Goal: Task Accomplishment & Management: Complete application form

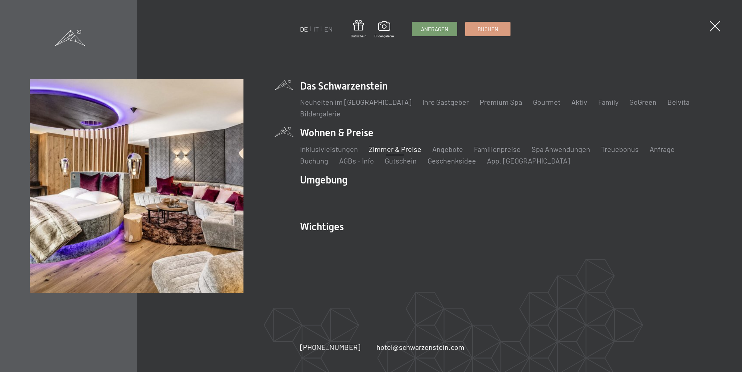
click at [388, 149] on link "Zimmer & Preise" at bounding box center [395, 148] width 53 height 9
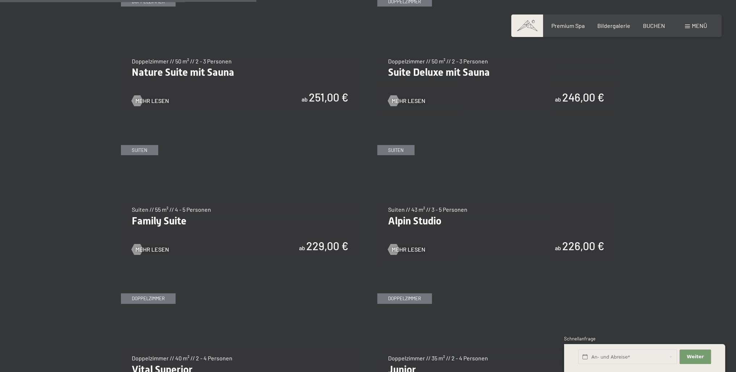
scroll to position [797, 0]
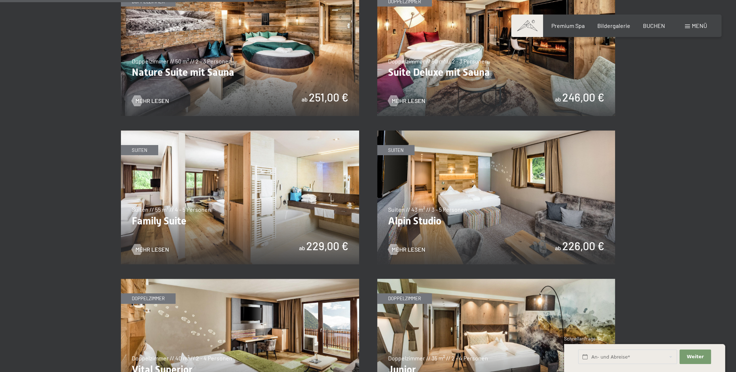
click at [251, 194] on img at bounding box center [240, 197] width 238 height 134
click at [511, 196] on img at bounding box center [496, 197] width 238 height 134
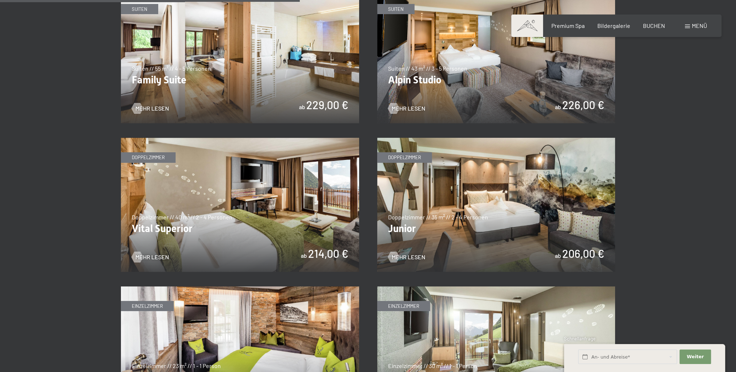
scroll to position [942, 0]
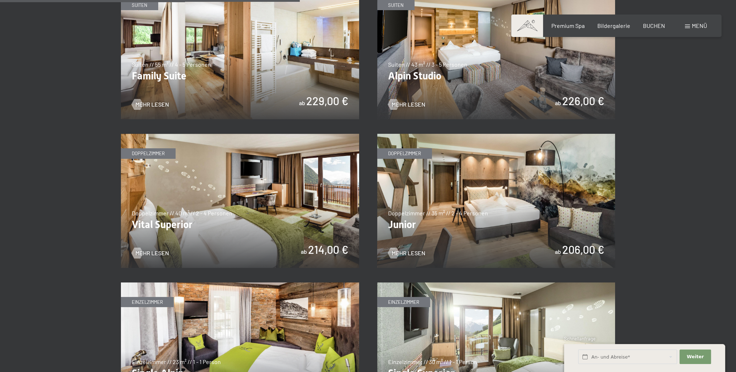
click at [230, 210] on img at bounding box center [240, 201] width 238 height 134
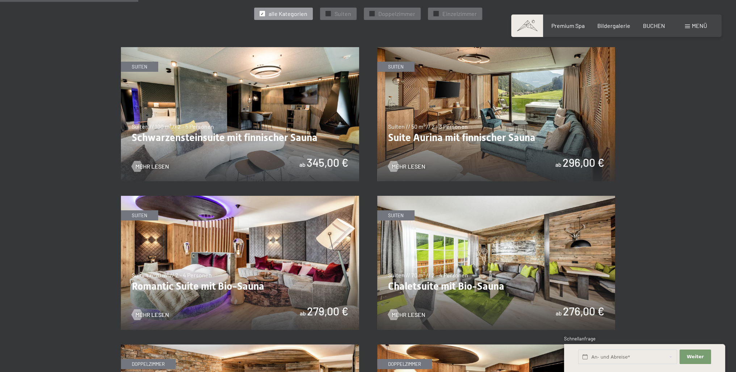
scroll to position [435, 0]
click at [229, 115] on img at bounding box center [240, 114] width 238 height 134
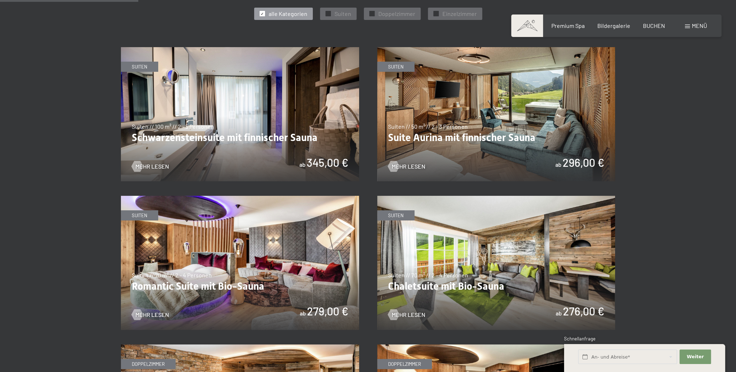
click at [211, 138] on img at bounding box center [240, 114] width 238 height 134
click at [482, 121] on img at bounding box center [496, 114] width 238 height 134
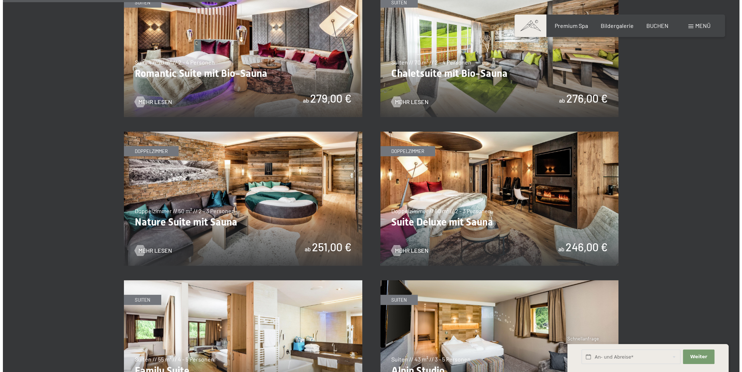
scroll to position [760, 0]
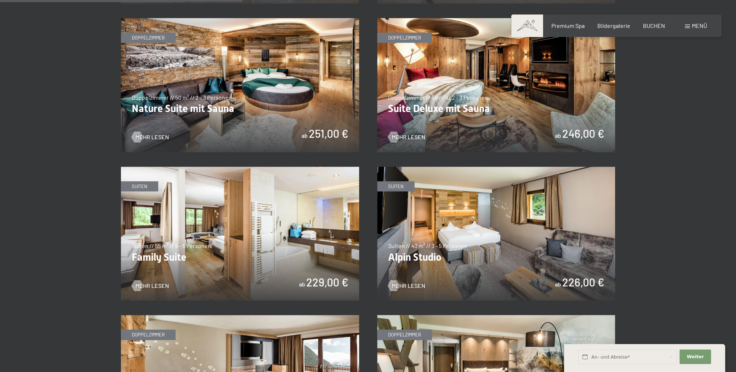
click at [695, 25] on span "Menü" at bounding box center [699, 25] width 15 height 7
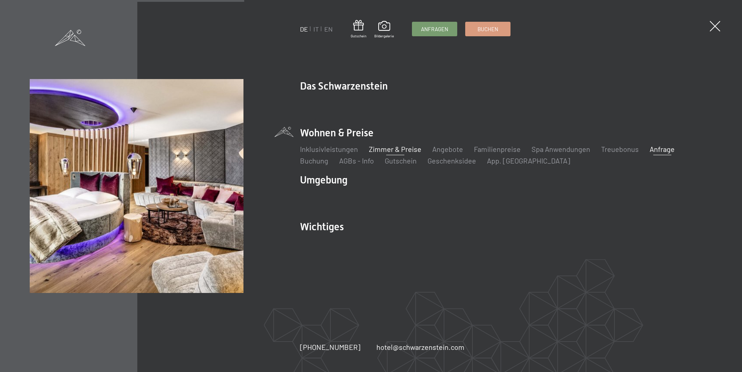
click at [659, 148] on link "Anfrage" at bounding box center [661, 148] width 25 height 9
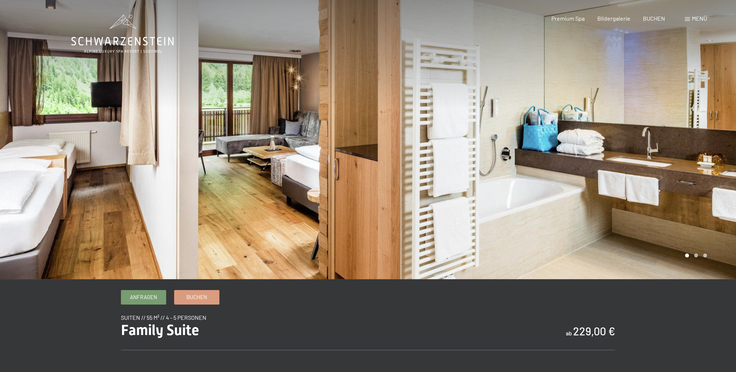
drag, startPoint x: 625, startPoint y: 135, endPoint x: 384, endPoint y: 155, distance: 241.3
click at [384, 155] on div at bounding box center [552, 139] width 368 height 279
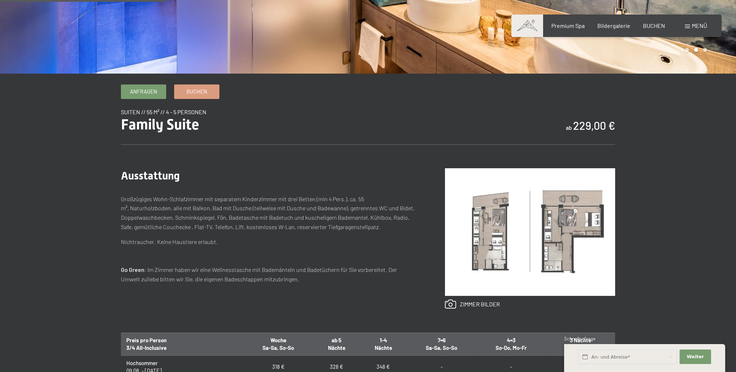
scroll to position [217, 0]
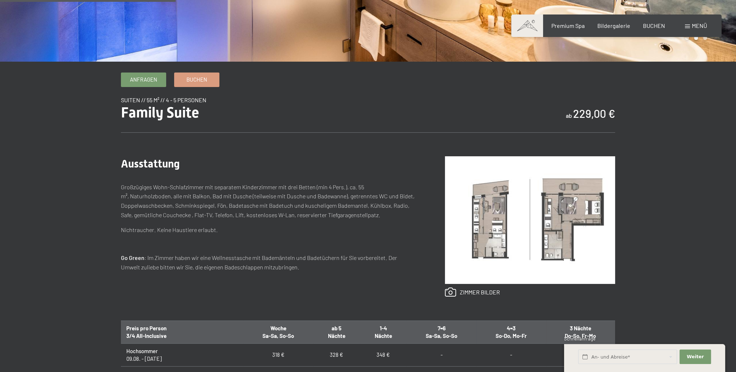
click at [482, 214] on img at bounding box center [530, 219] width 170 height 127
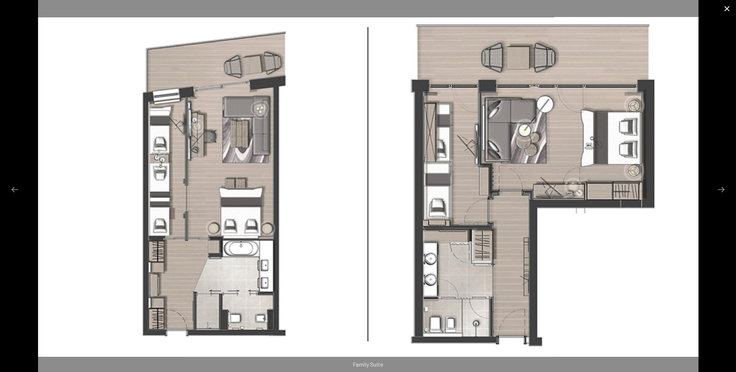
click at [726, 10] on button "Close gallery" at bounding box center [727, 8] width 18 height 17
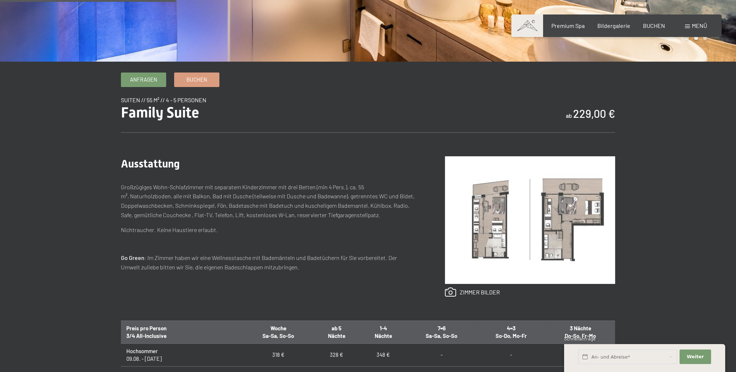
click at [540, 223] on img at bounding box center [530, 219] width 170 height 127
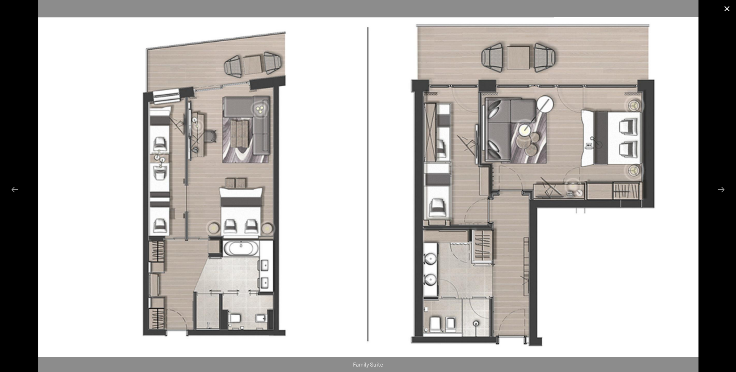
click at [724, 10] on button "Close gallery" at bounding box center [727, 8] width 18 height 17
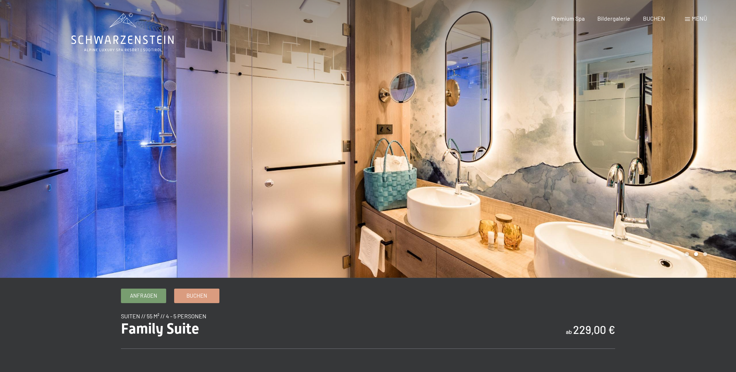
scroll to position [0, 0]
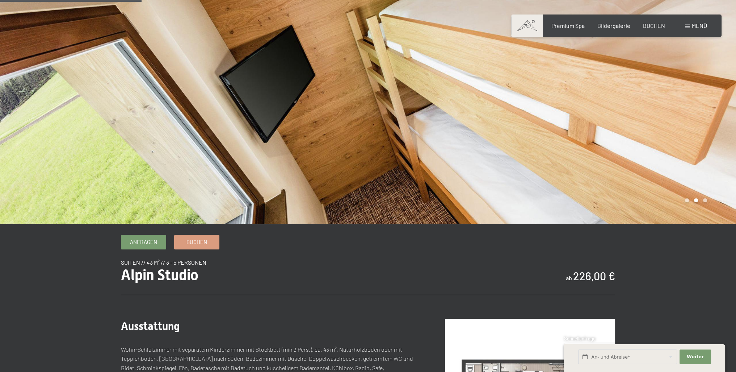
scroll to position [181, 0]
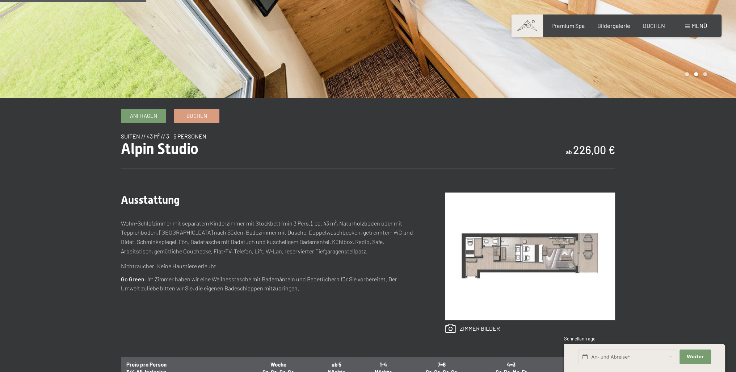
click at [525, 239] on img at bounding box center [530, 255] width 170 height 127
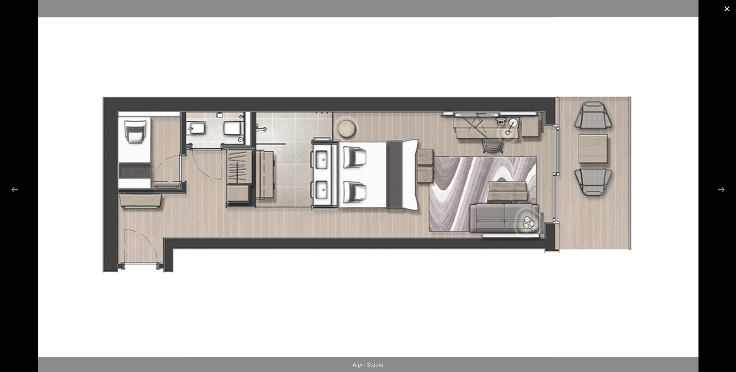
click at [724, 9] on button "Close gallery" at bounding box center [727, 8] width 18 height 17
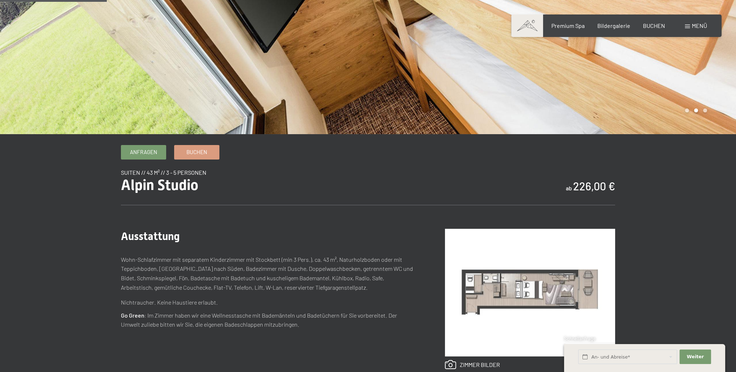
scroll to position [0, 0]
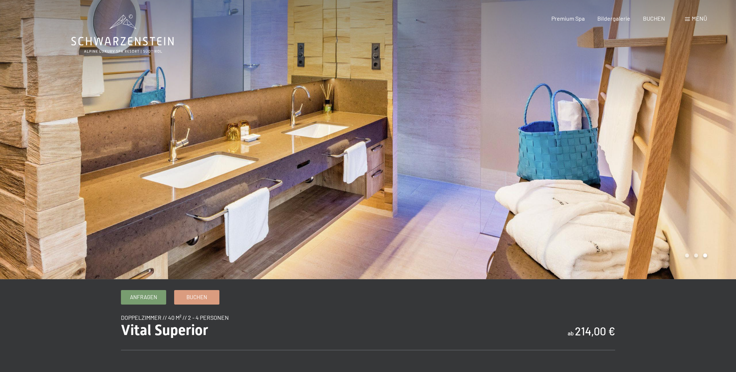
click at [356, 143] on div at bounding box center [184, 139] width 368 height 279
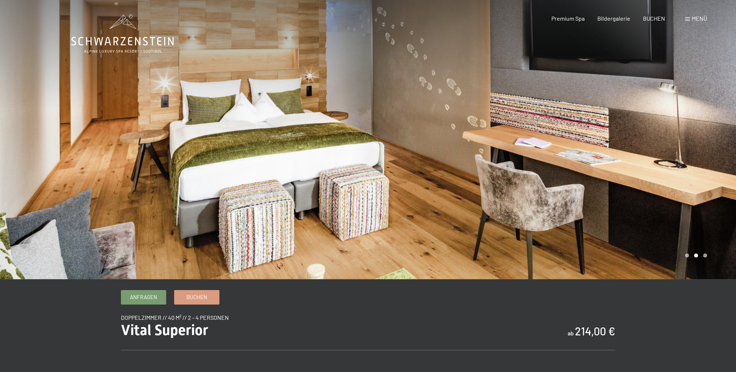
click at [380, 148] on div at bounding box center [552, 139] width 368 height 279
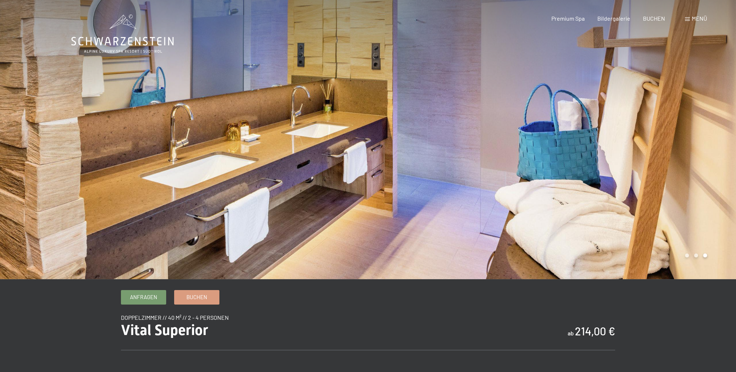
click at [371, 134] on div at bounding box center [552, 139] width 368 height 279
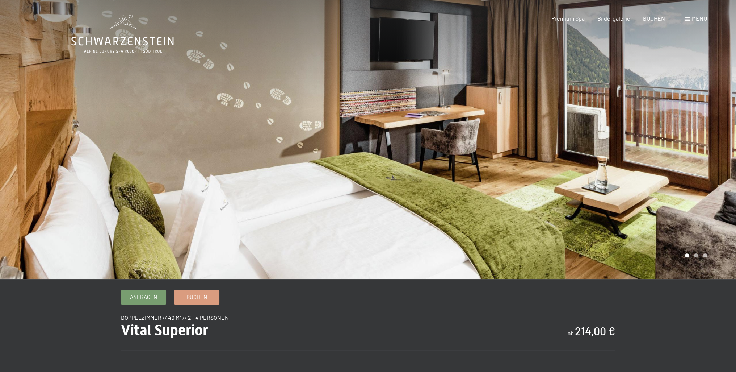
click at [371, 134] on div at bounding box center [552, 139] width 368 height 279
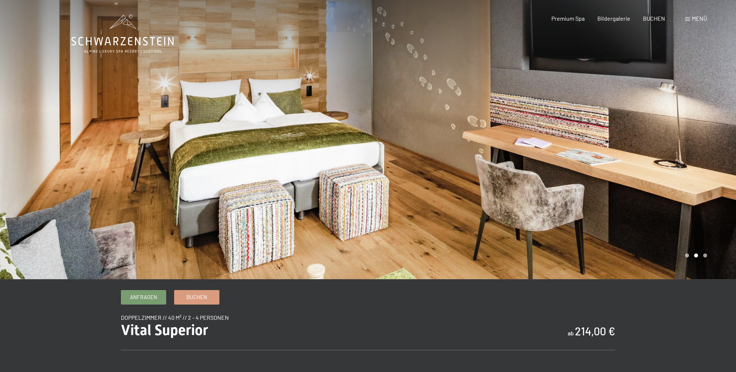
click at [371, 134] on div at bounding box center [552, 139] width 368 height 279
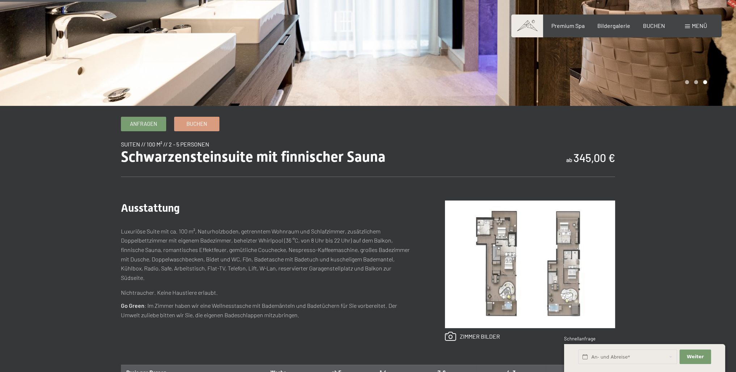
scroll to position [181, 0]
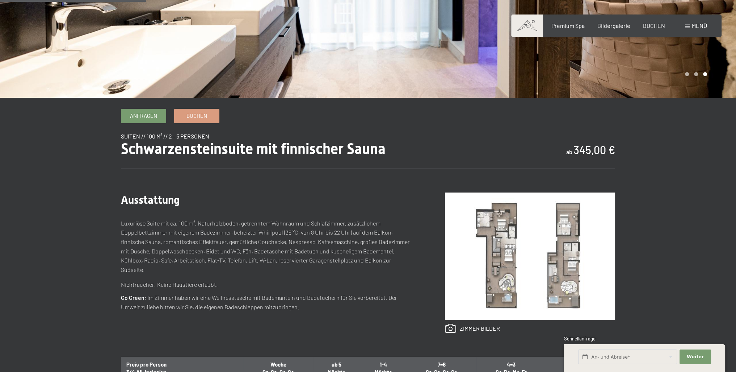
click at [506, 251] on img at bounding box center [530, 255] width 170 height 127
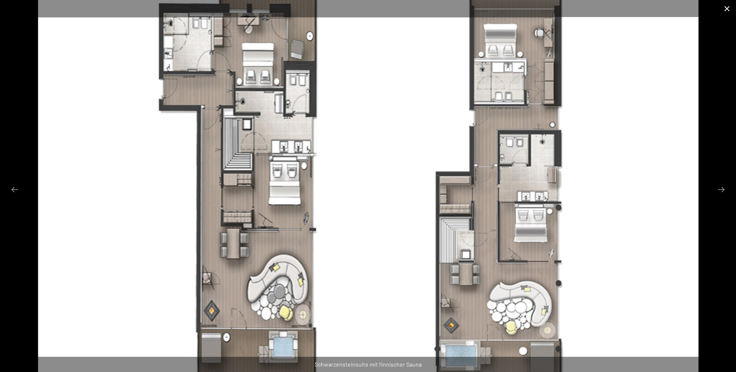
click at [727, 8] on button "Close gallery" at bounding box center [727, 8] width 18 height 17
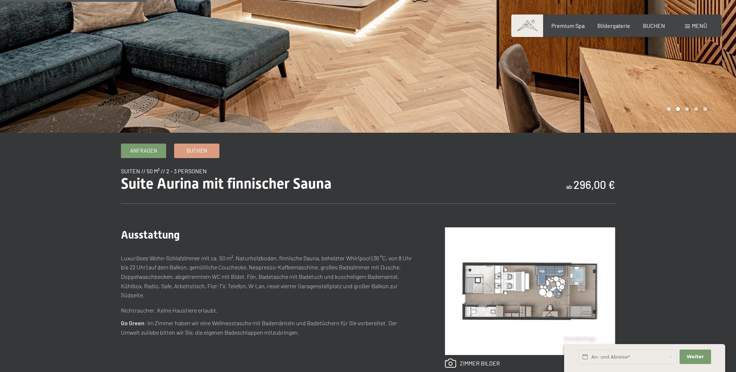
scroll to position [217, 0]
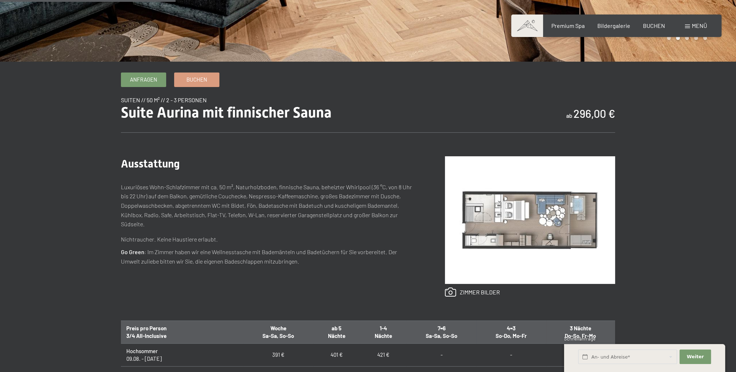
click at [520, 195] on img at bounding box center [530, 219] width 170 height 127
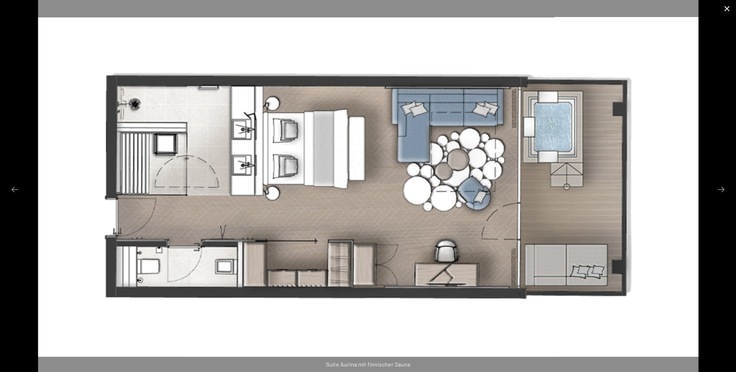
click at [726, 9] on button "Close gallery" at bounding box center [727, 8] width 18 height 17
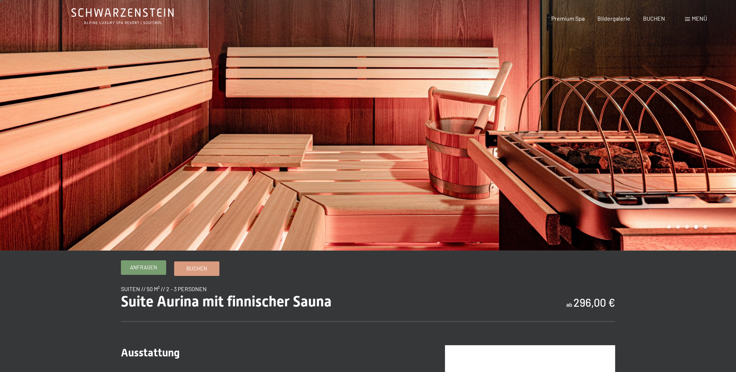
scroll to position [0, 0]
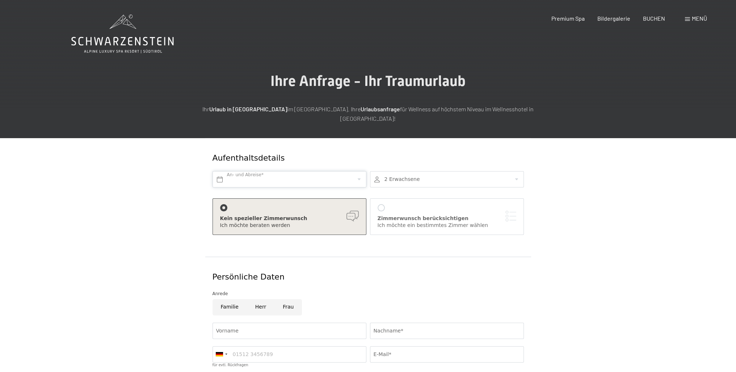
click at [218, 171] on input "text" at bounding box center [290, 179] width 154 height 16
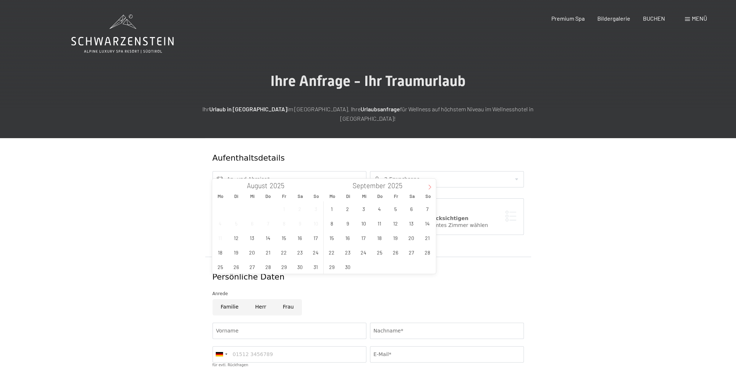
click at [431, 186] on icon at bounding box center [429, 186] width 5 height 5
click at [429, 185] on icon at bounding box center [430, 187] width 3 height 5
type input "2026"
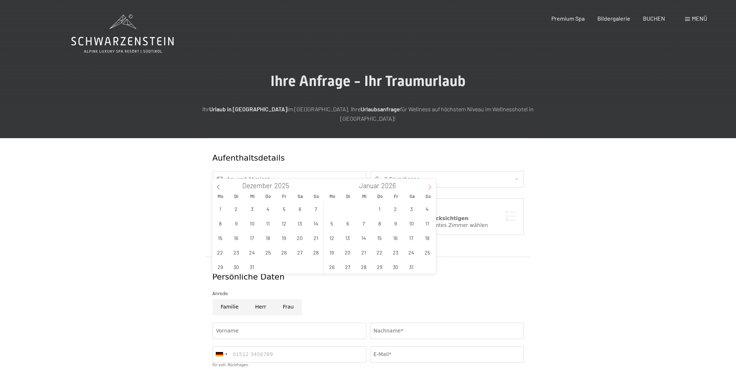
click at [429, 185] on icon at bounding box center [430, 187] width 3 height 5
type input "2026"
click at [394, 254] on span "20" at bounding box center [396, 252] width 14 height 14
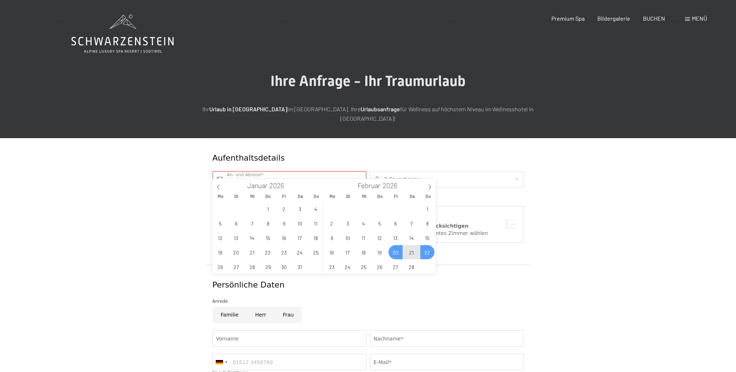
click at [430, 253] on span "22" at bounding box center [427, 252] width 14 height 14
type input "Fr. 20.02.2026 - So. 22.02.2026"
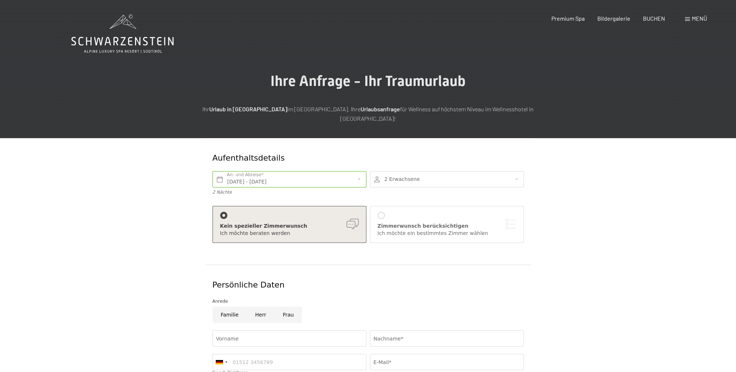
click at [418, 172] on div at bounding box center [447, 179] width 154 height 16
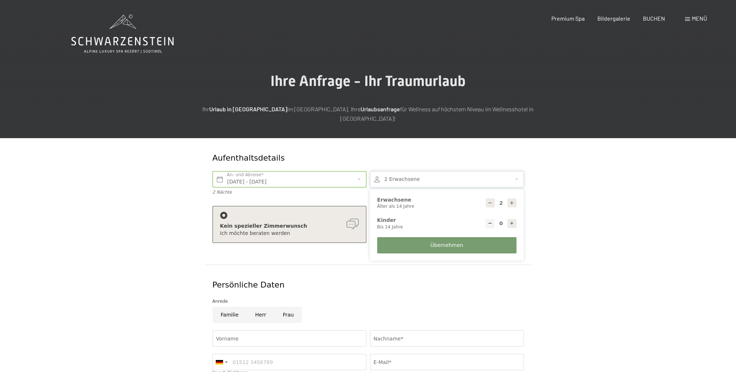
click at [514, 200] on icon at bounding box center [512, 202] width 5 height 5
click at [510, 200] on icon at bounding box center [512, 202] width 5 height 5
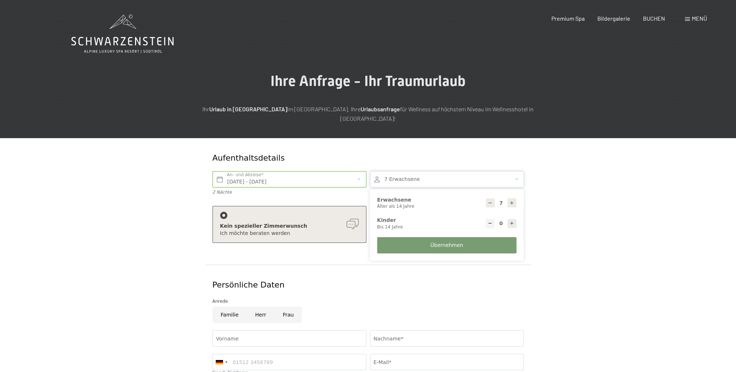
click at [510, 200] on icon at bounding box center [512, 202] width 5 height 5
type input "8"
click at [515, 219] on div at bounding box center [512, 223] width 9 height 9
type input "1"
select select
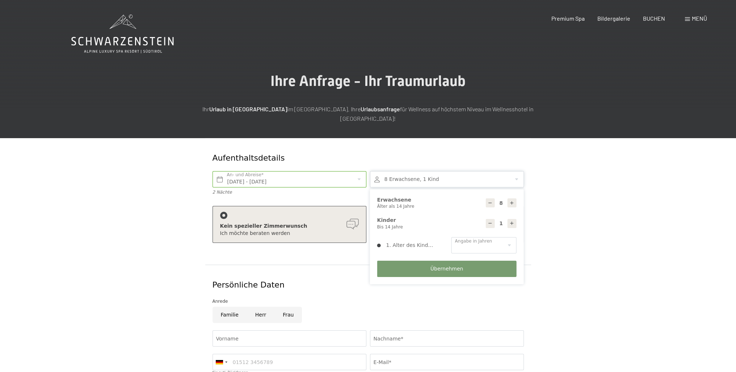
click at [515, 219] on div at bounding box center [512, 223] width 9 height 9
type input "2"
select select
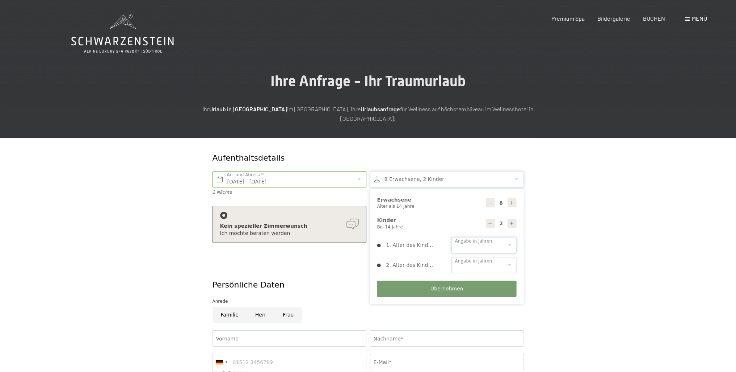
click at [478, 237] on select "0 1 2 3 4 5 6 7 8 9 10 11 12 13 14" at bounding box center [484, 245] width 65 height 16
click at [452, 237] on select "0 1 2 3 4 5 6 7 8 9 10 11 12 13 14" at bounding box center [484, 245] width 65 height 16
click at [472, 239] on select "0 1 2 3 4 5 6 7 8 9 10 11 12 13 14" at bounding box center [484, 245] width 65 height 16
select select "4"
click at [452, 237] on select "0 1 2 3 4 5 6 7 8 9 10 11 12 13 14" at bounding box center [484, 245] width 65 height 16
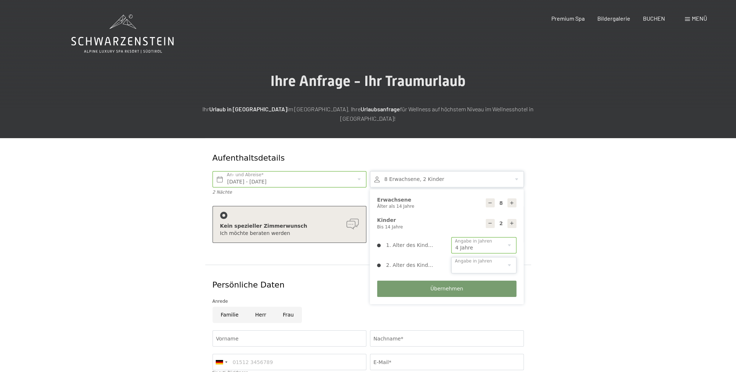
click at [470, 261] on select "0 1 2 3 4 5 6 7 8 9 10 11 12 13 14" at bounding box center [484, 265] width 65 height 16
select select "2"
click at [452, 257] on select "0 1 2 3 4 5 6 7 8 9 10 11 12 13 14" at bounding box center [484, 265] width 65 height 16
click at [580, 243] on form "Aufenthaltsdetails Fr. 20.02.2026 - So. 22.02.2026 An- und Abreise* 2 Nächte 8 …" at bounding box center [368, 319] width 494 height 363
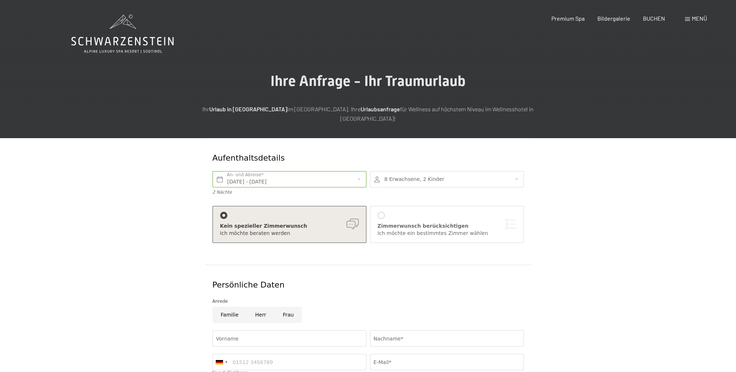
click at [384, 211] on div "Zimmerwunsch berücksichtigen Ich möchte ein bestimmtes Zimmer wählen" at bounding box center [447, 223] width 139 height 25
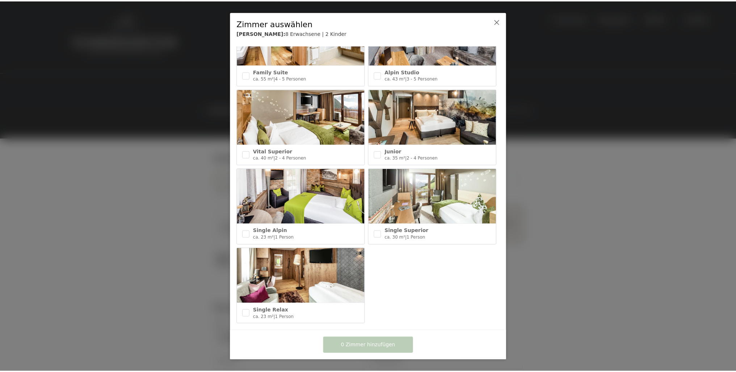
scroll to position [248, 0]
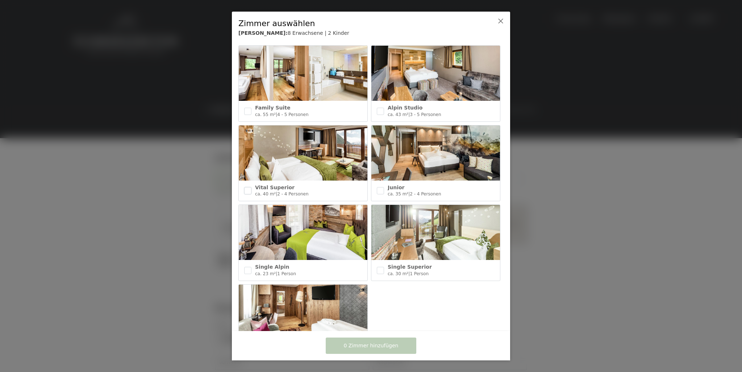
click at [247, 187] on input "checkbox" at bounding box center [247, 190] width 7 height 7
click at [370, 344] on span "1 Zimmer hinzufügen" at bounding box center [371, 345] width 55 height 7
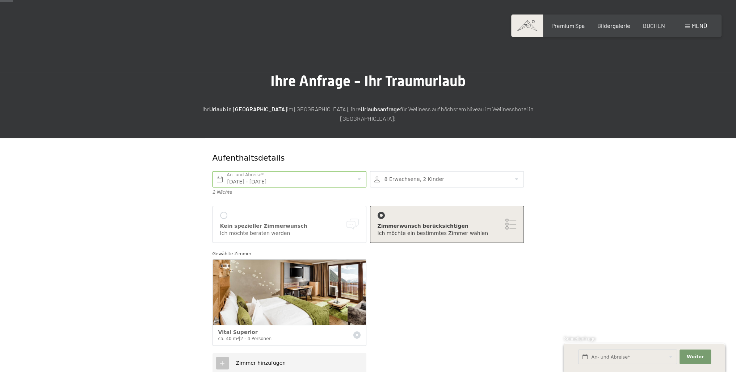
scroll to position [36, 0]
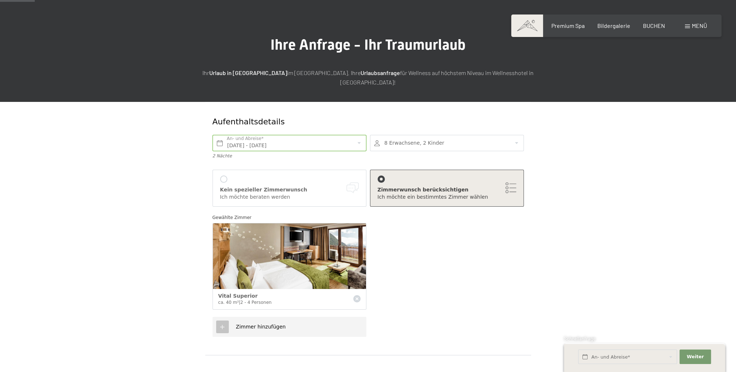
click at [258, 323] on span "Zimmer hinzufügen" at bounding box center [261, 326] width 50 height 6
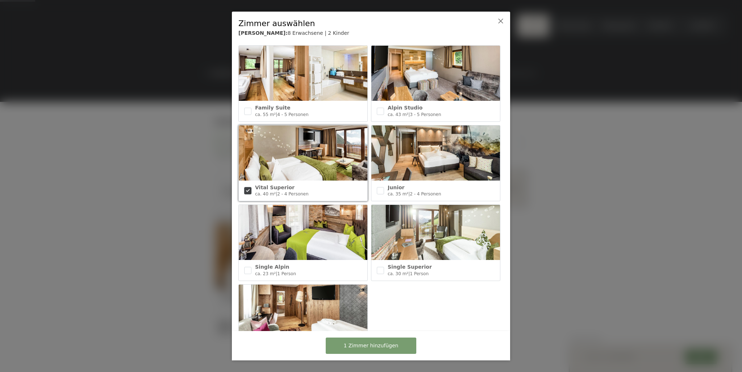
click at [244, 189] on input "checkbox" at bounding box center [247, 190] width 7 height 7
checkbox input "true"
click at [358, 349] on button "1 Zimmer hinzufügen" at bounding box center [371, 345] width 91 height 16
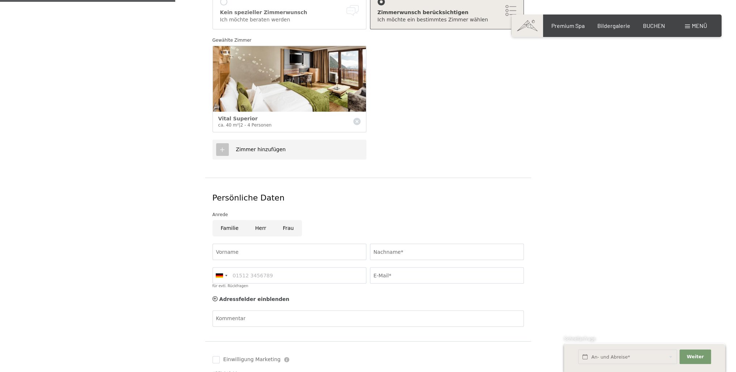
scroll to position [181, 0]
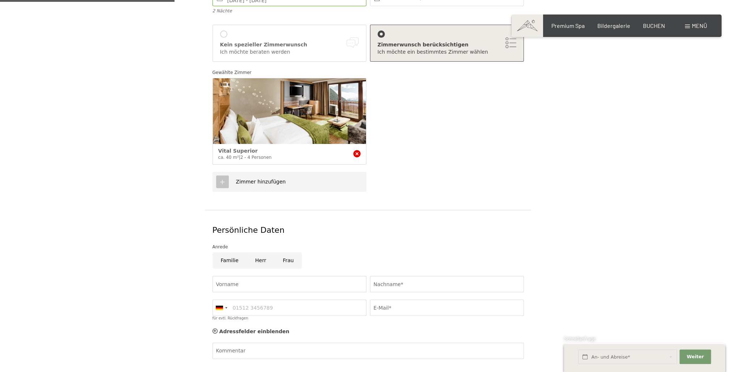
click at [357, 150] on icon at bounding box center [356, 153] width 7 height 7
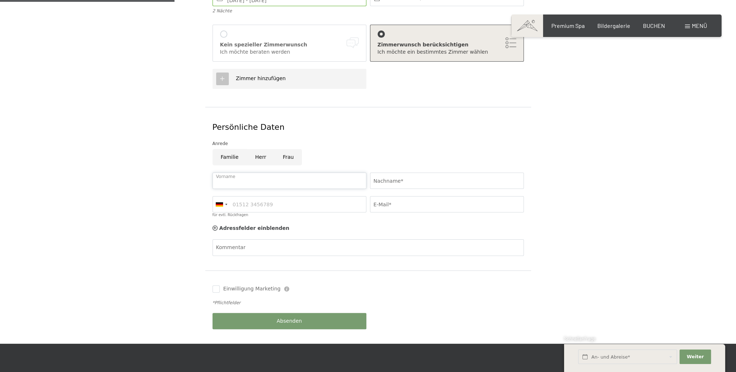
click at [244, 174] on input "Vorname" at bounding box center [290, 180] width 154 height 16
type input "Christian"
type input "Obernauer"
type input "06645404288"
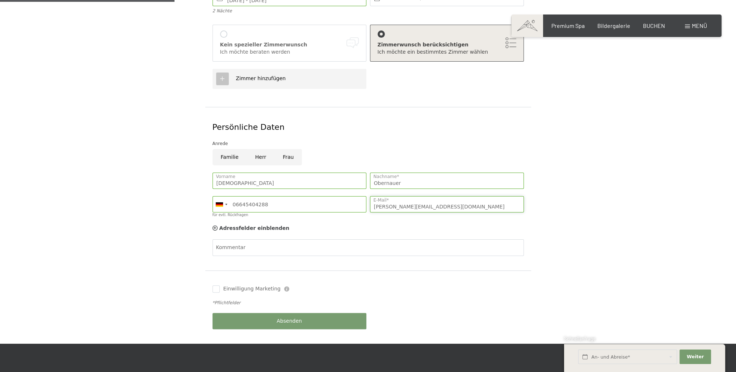
click at [449, 197] on input "c.obernauer@universal-reinigung.at" at bounding box center [447, 204] width 154 height 16
type input "c.obernauer@gmx.at"
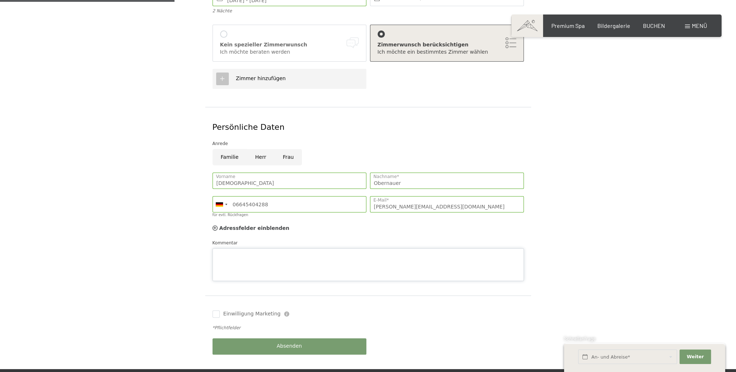
click at [242, 248] on textarea "Kommentar" at bounding box center [368, 264] width 311 height 33
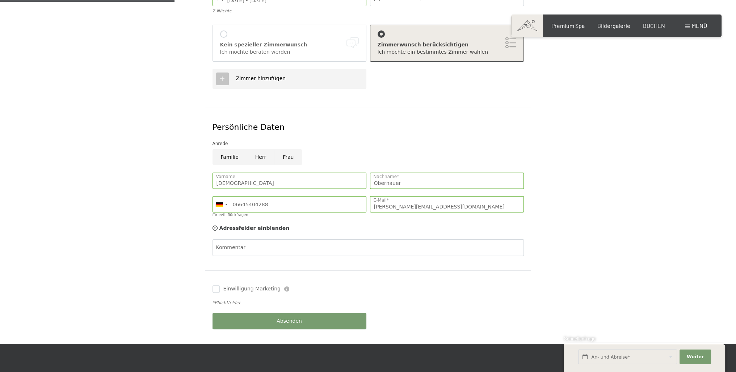
click at [256, 154] on input "Herr" at bounding box center [261, 157] width 28 height 16
radio input "true"
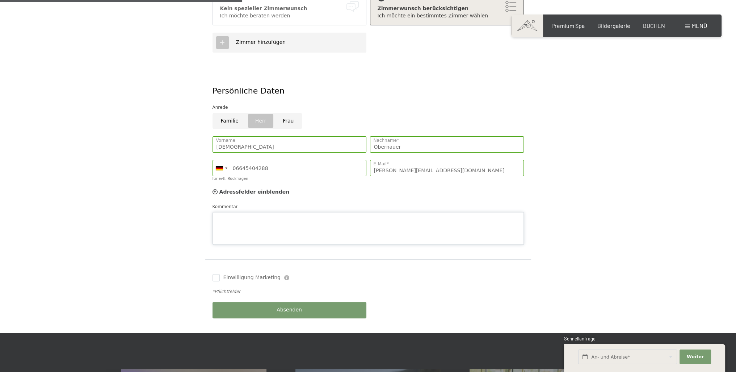
click at [232, 203] on div "Kommentar" at bounding box center [368, 224] width 311 height 42
type textarea "H"
type textarea "Guten Tag, habt ihr zum gewünschten Termin noch folgende Zimmer frei: 3 Stk. Vi…"
click at [269, 303] on div "Absenden" at bounding box center [290, 310] width 158 height 24
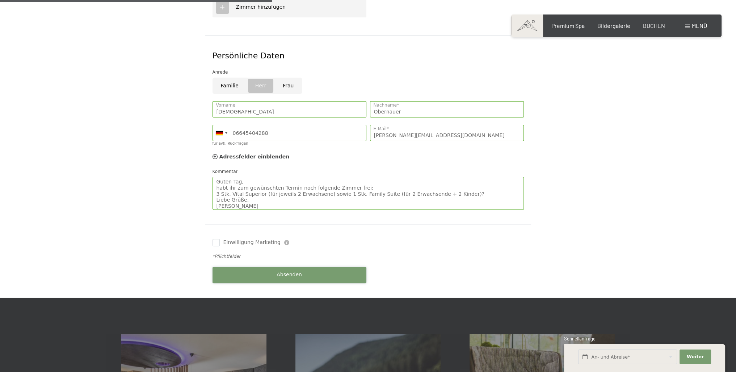
scroll to position [253, 0]
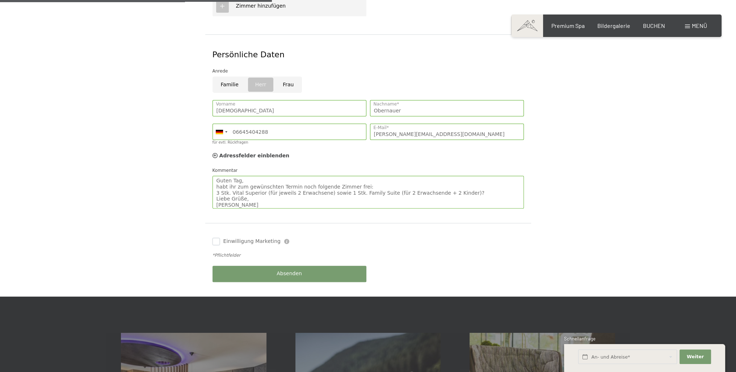
click at [217, 238] on input "Einwilligung Marketing" at bounding box center [216, 241] width 7 height 7
checkbox input "true"
click at [277, 265] on button "Absenden" at bounding box center [290, 273] width 154 height 16
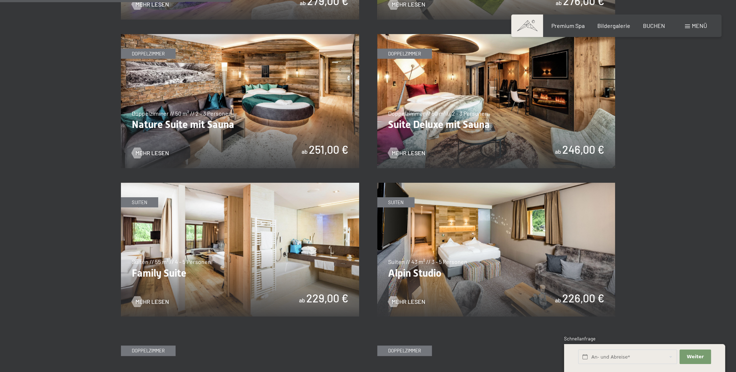
scroll to position [760, 0]
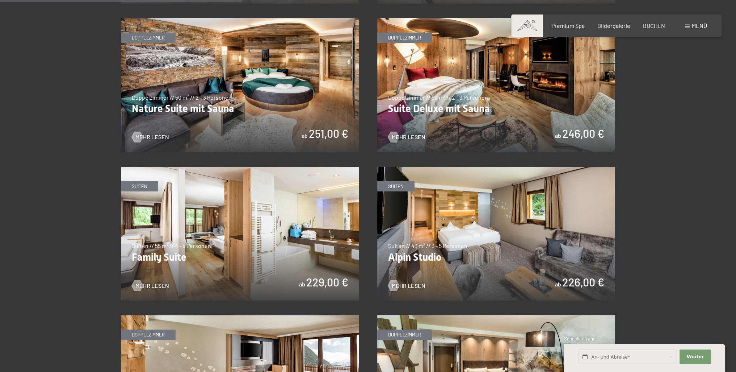
click at [232, 241] on img at bounding box center [240, 234] width 238 height 134
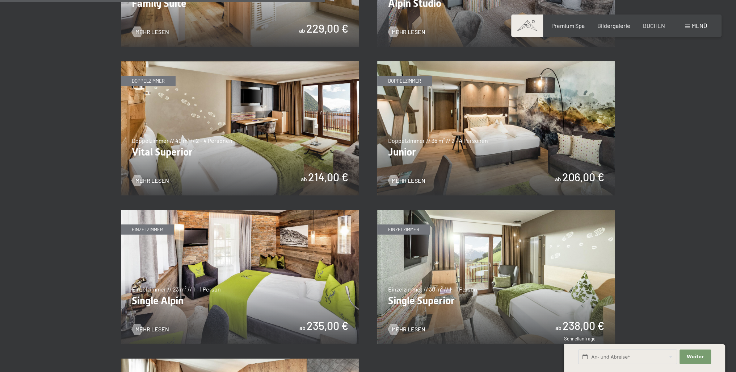
scroll to position [1050, 0]
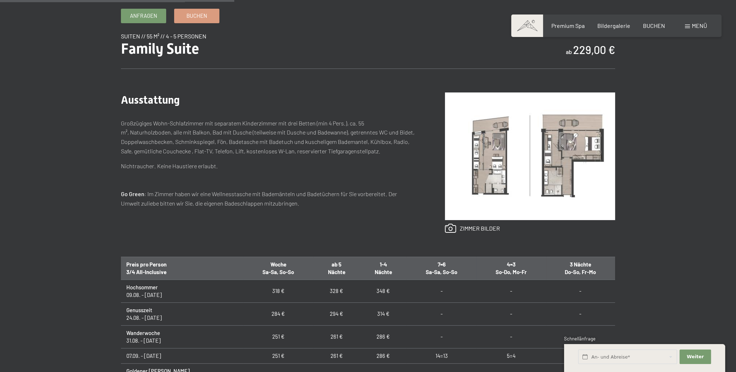
scroll to position [290, 0]
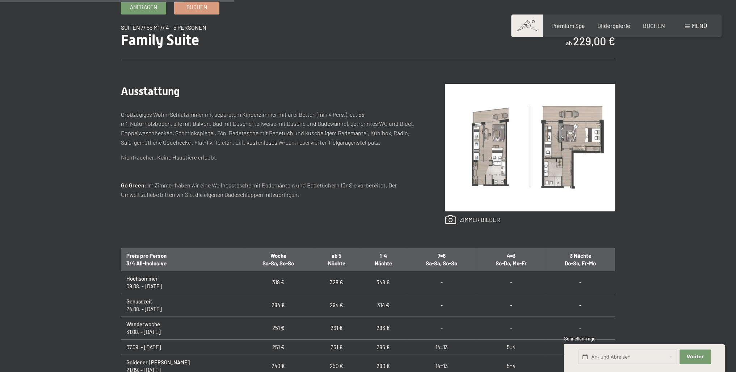
click at [564, 157] on img at bounding box center [530, 147] width 170 height 127
